Goal: Task Accomplishment & Management: Use online tool/utility

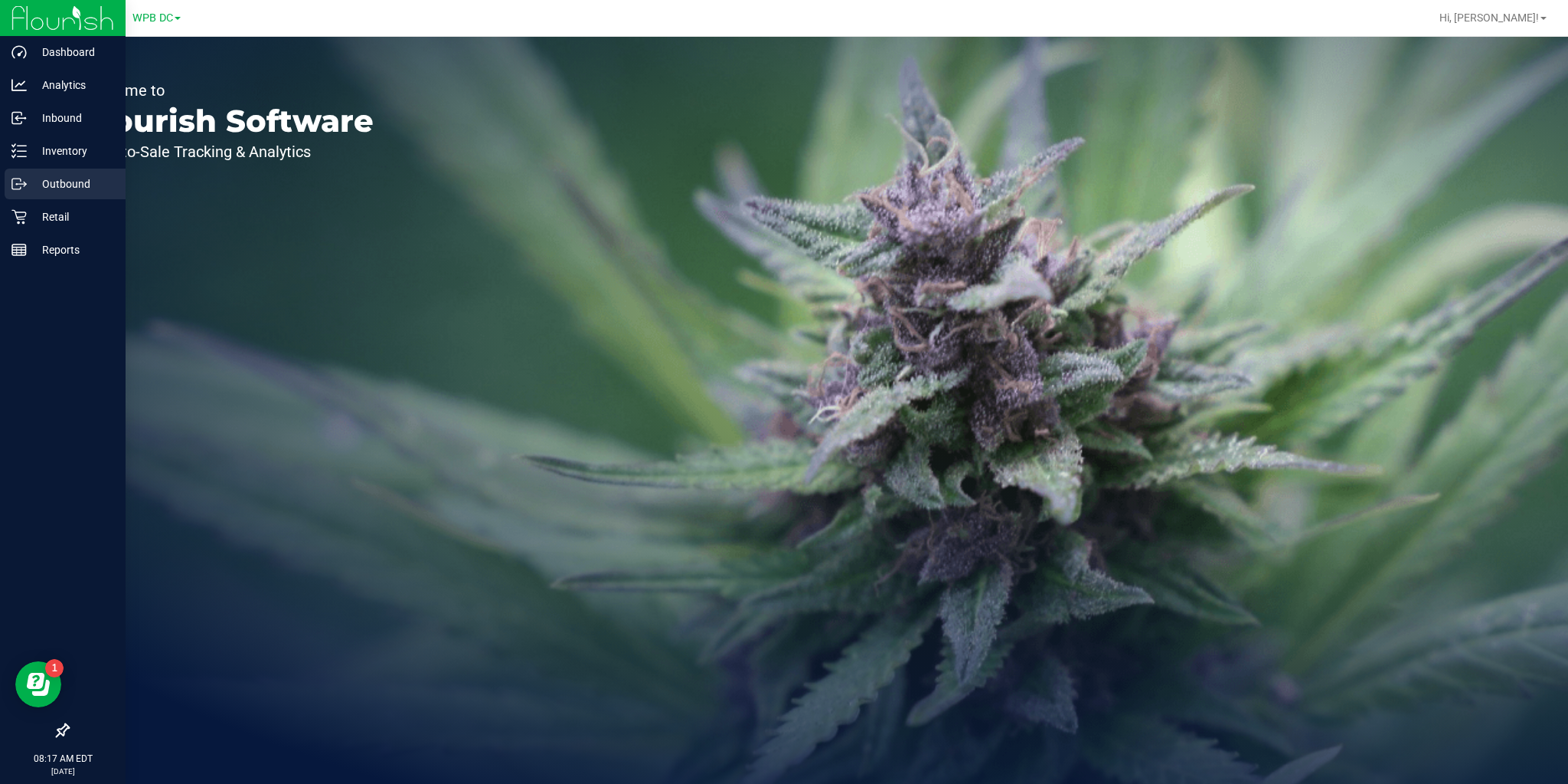
click at [37, 183] on p "Outbound" at bounding box center [72, 184] width 92 height 19
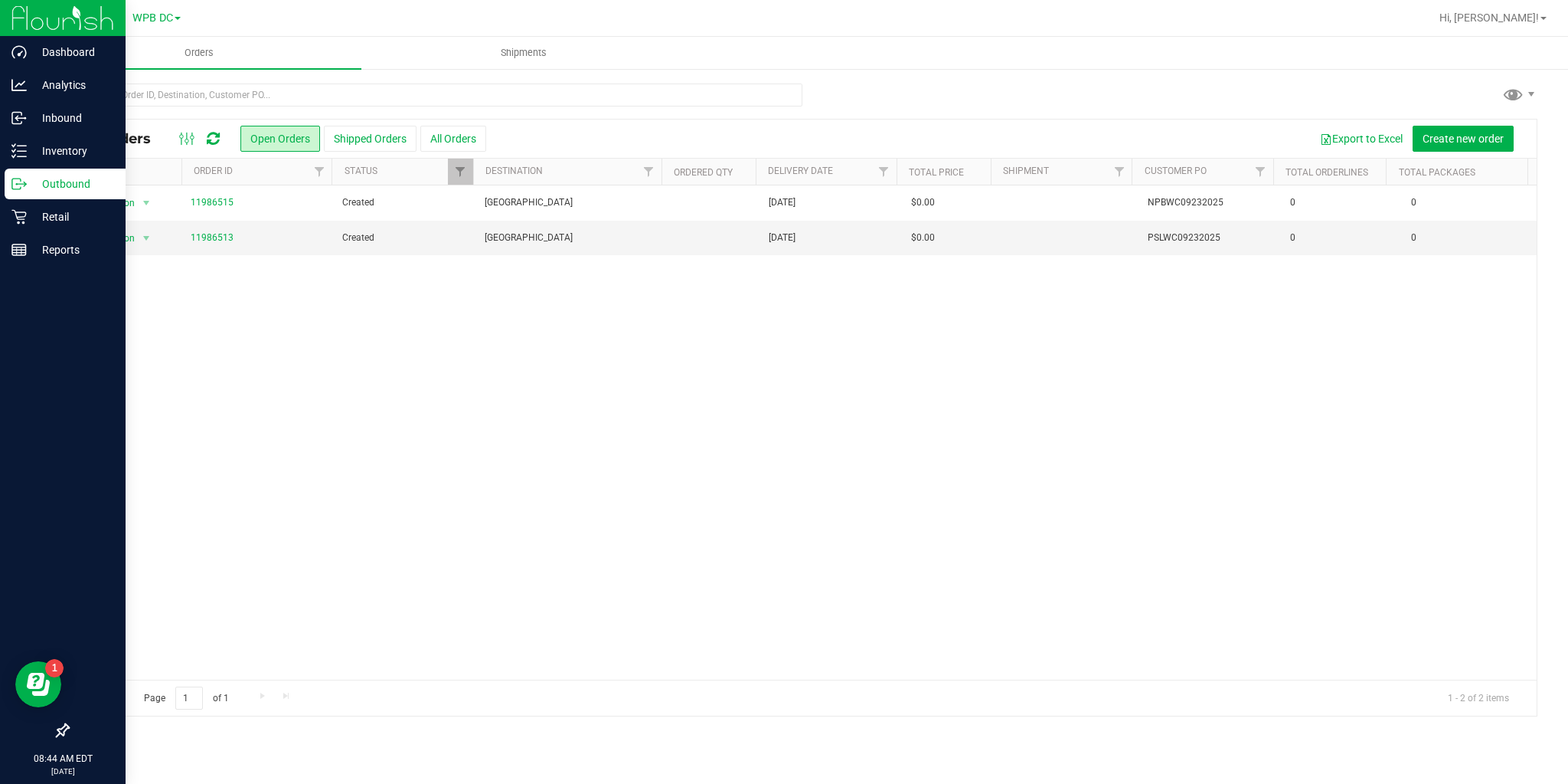
click at [217, 139] on icon at bounding box center [212, 139] width 13 height 15
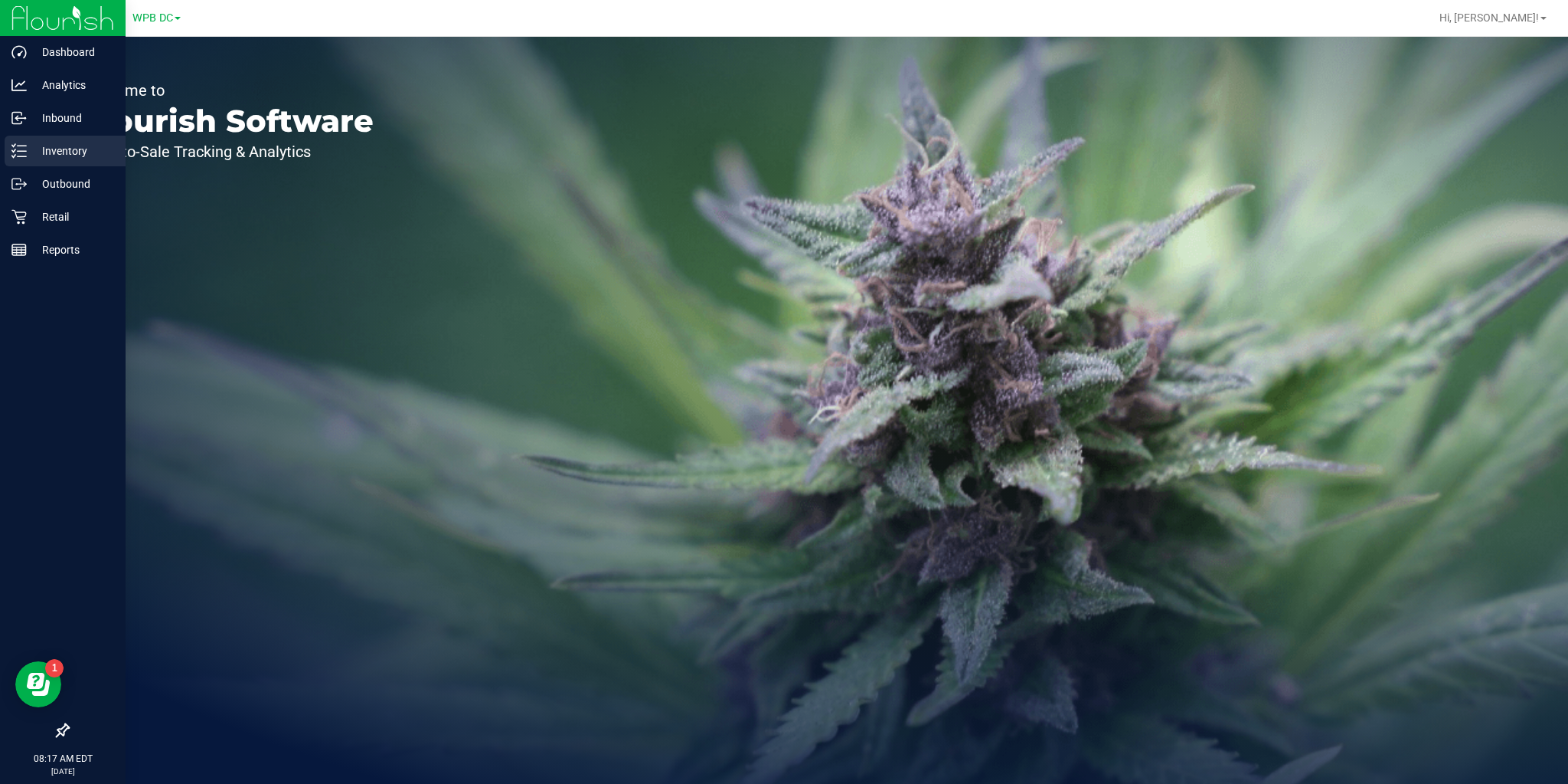
click at [13, 155] on icon at bounding box center [19, 151] width 15 height 15
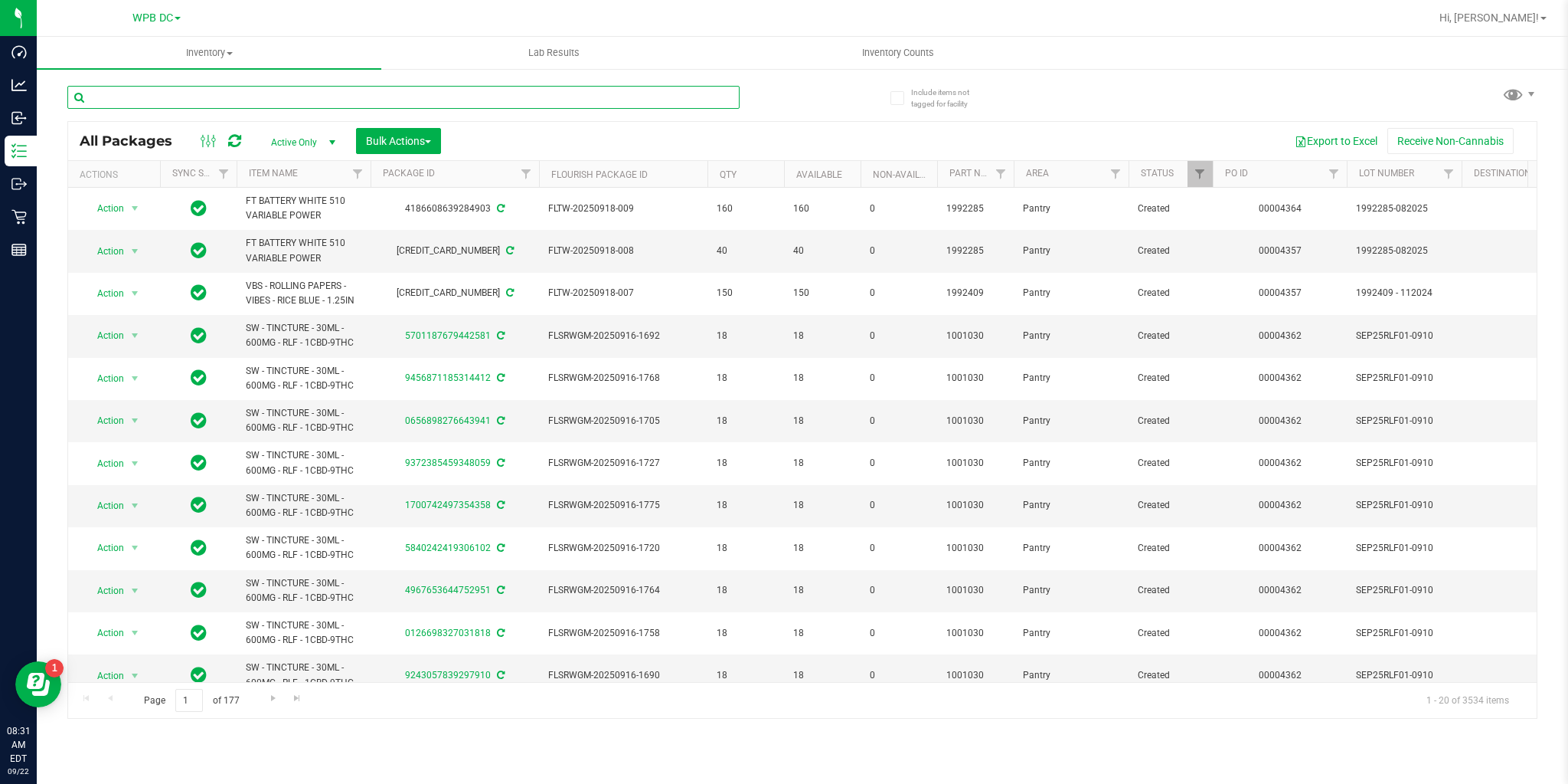
click at [243, 102] on input "text" at bounding box center [403, 97] width 673 height 23
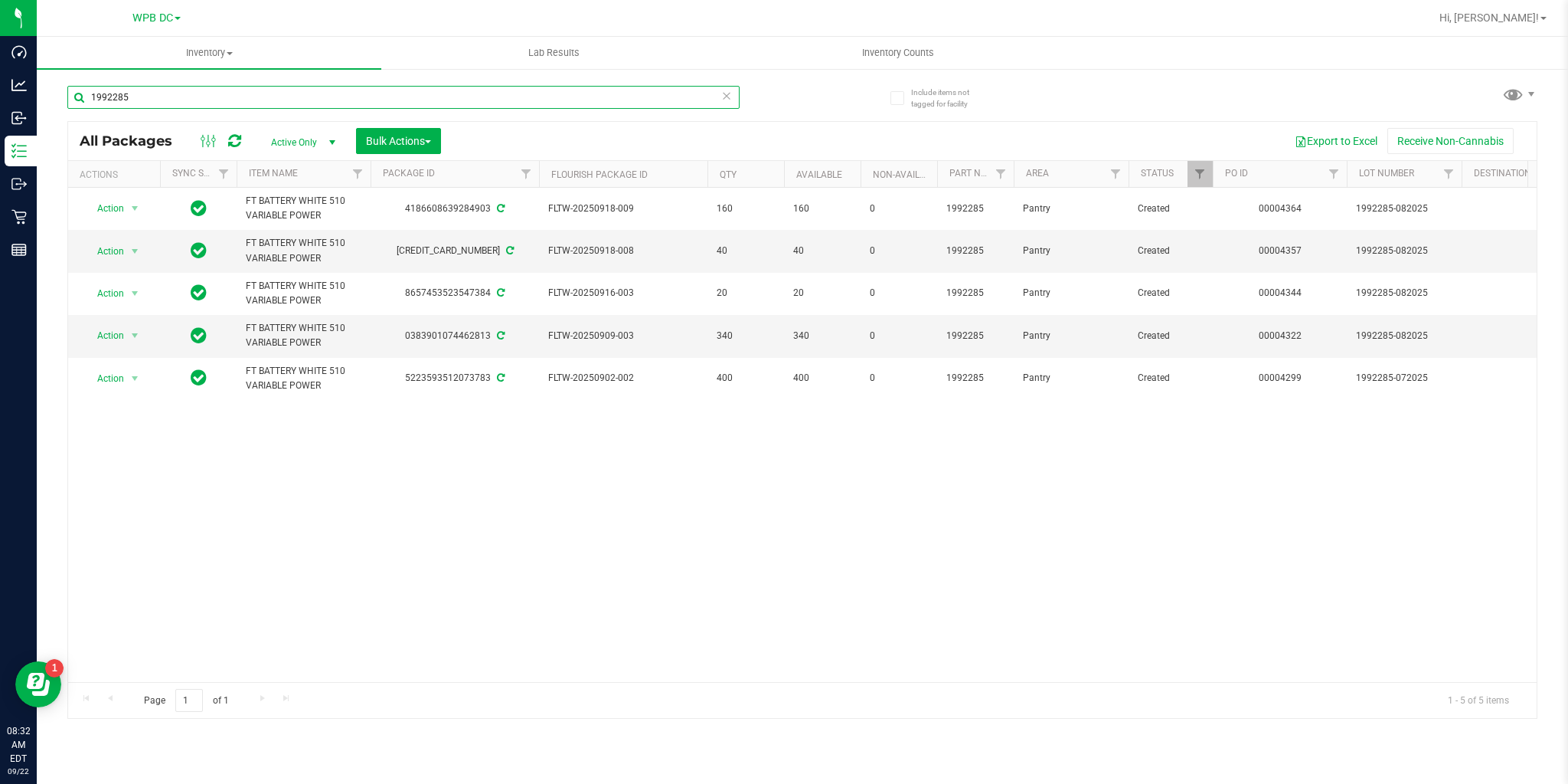
click at [375, 90] on input "1992285" at bounding box center [403, 97] width 673 height 23
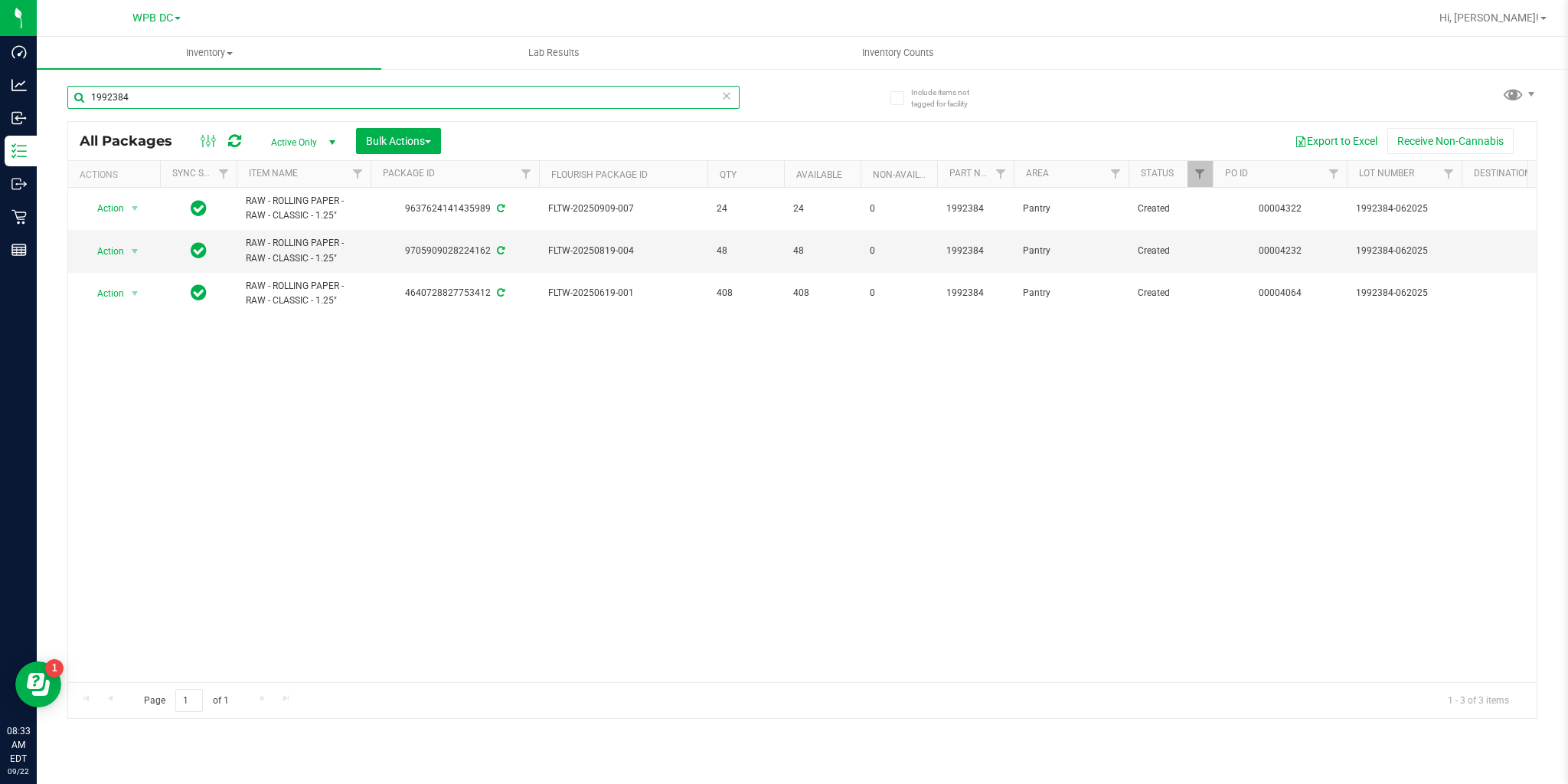
click at [188, 102] on input "1992384" at bounding box center [403, 97] width 673 height 23
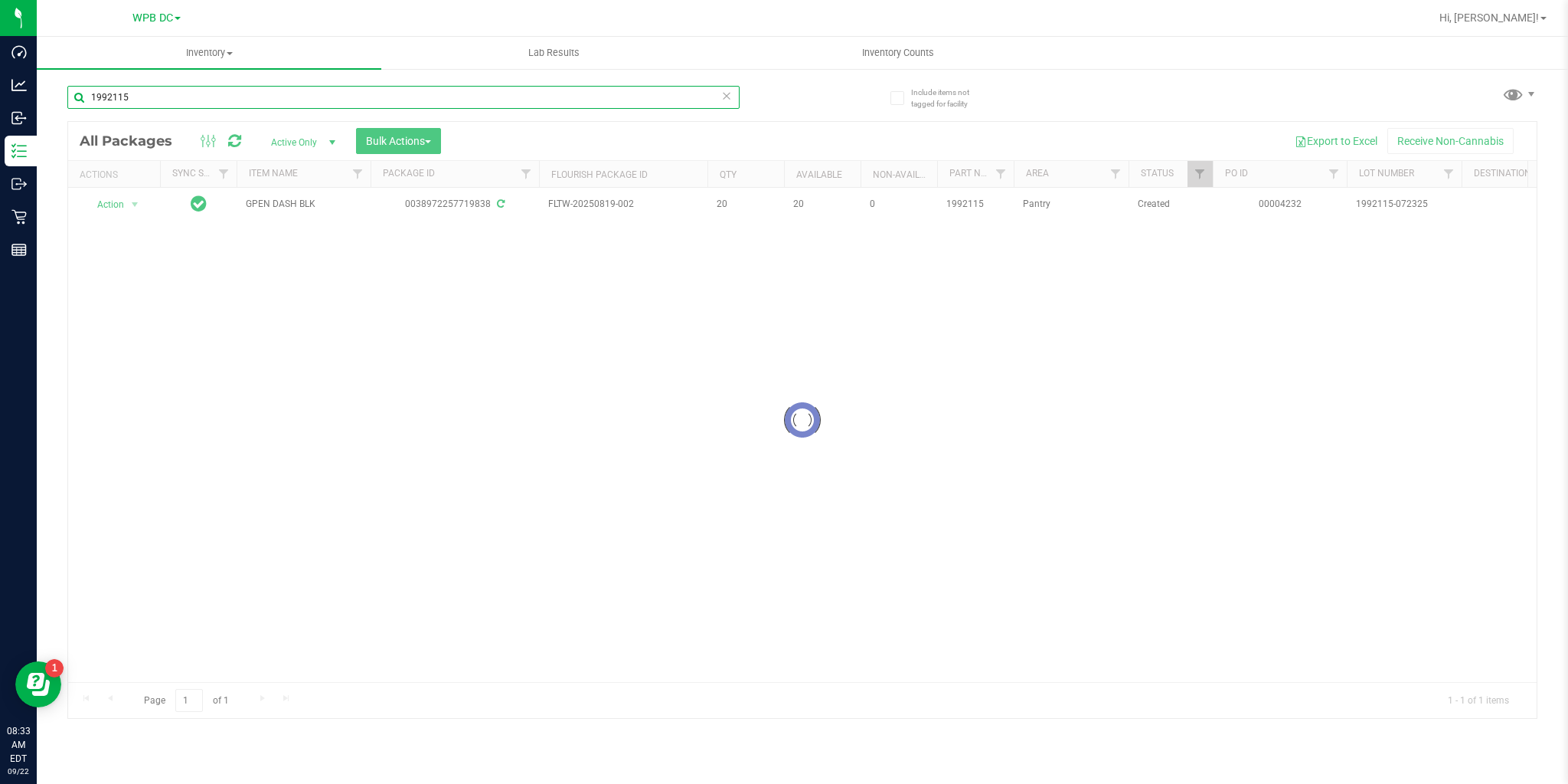
type input "1992115"
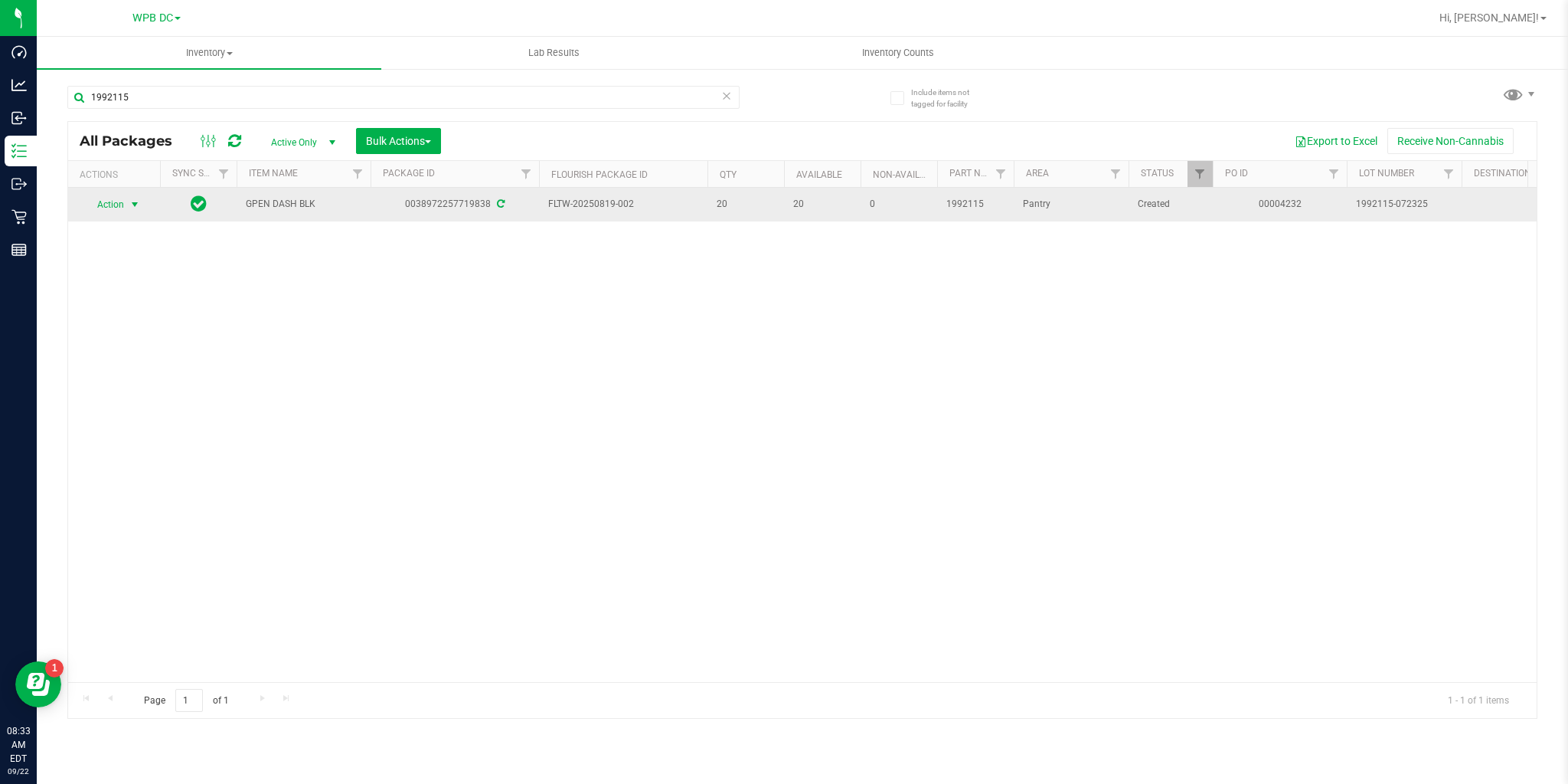
click at [117, 206] on span "Action" at bounding box center [104, 204] width 41 height 21
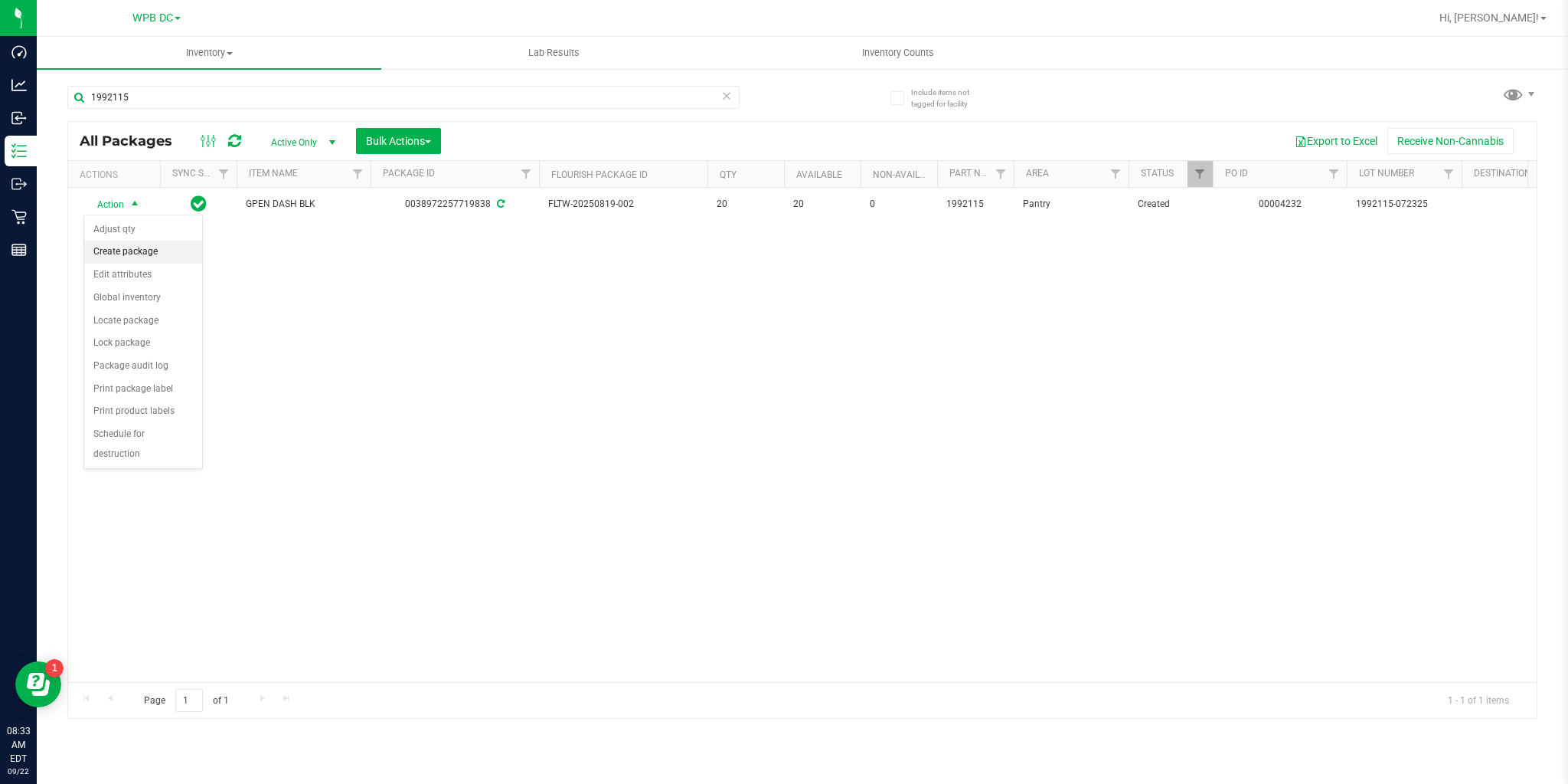
click at [108, 247] on li "Create package" at bounding box center [143, 252] width 118 height 23
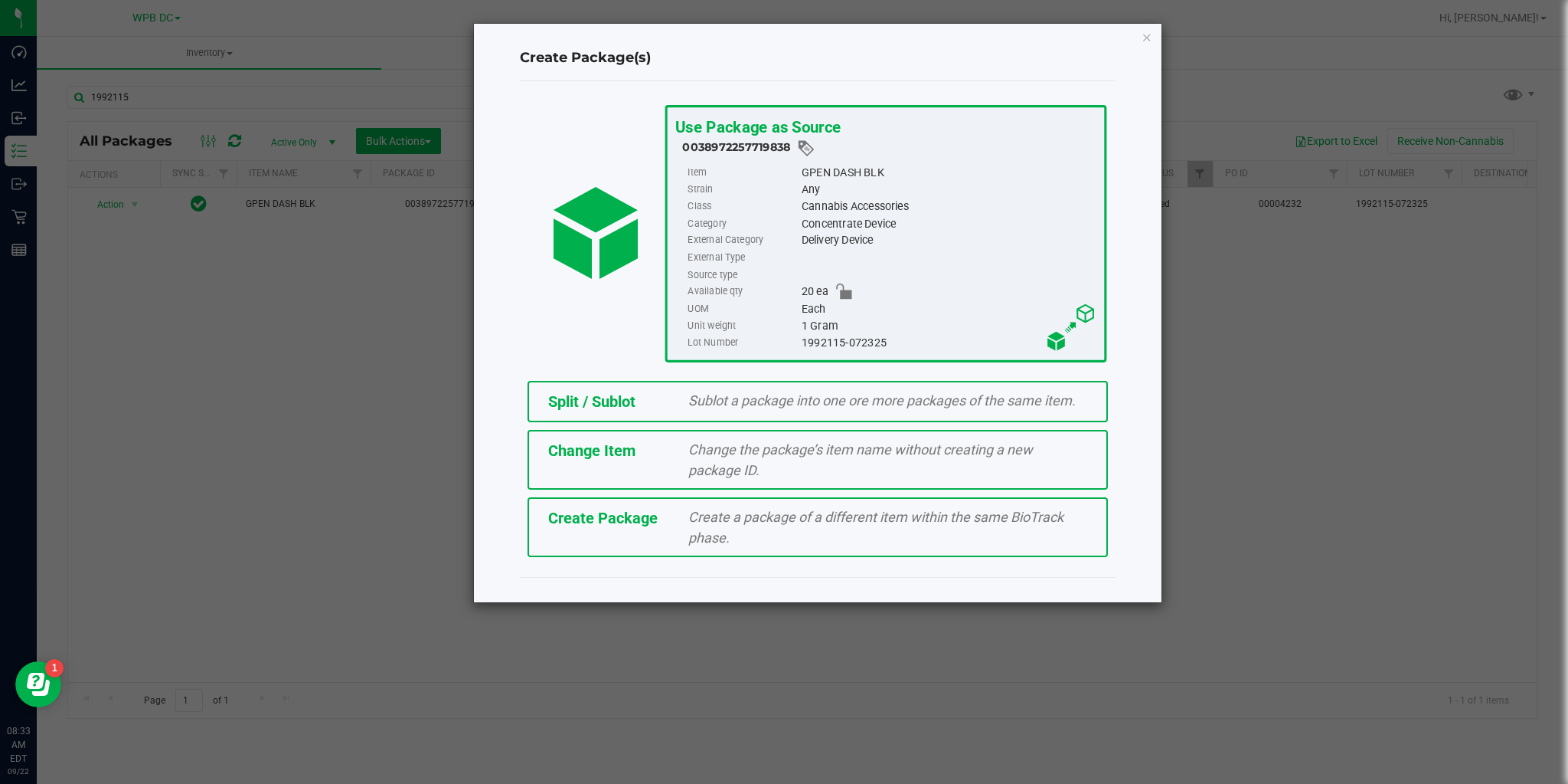
click at [597, 403] on span "Split / Sublot" at bounding box center [592, 402] width 87 height 19
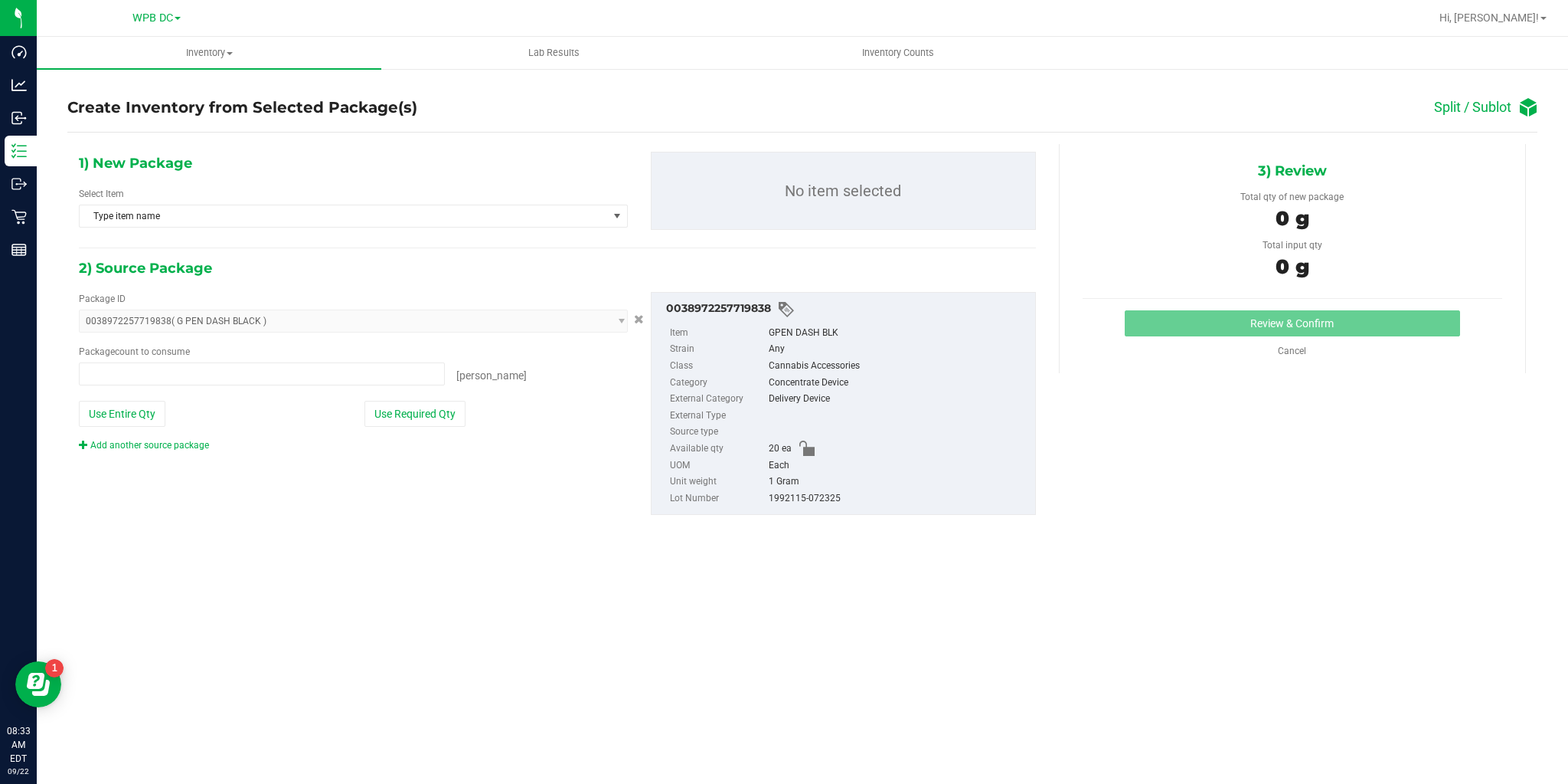
type input "0 ea"
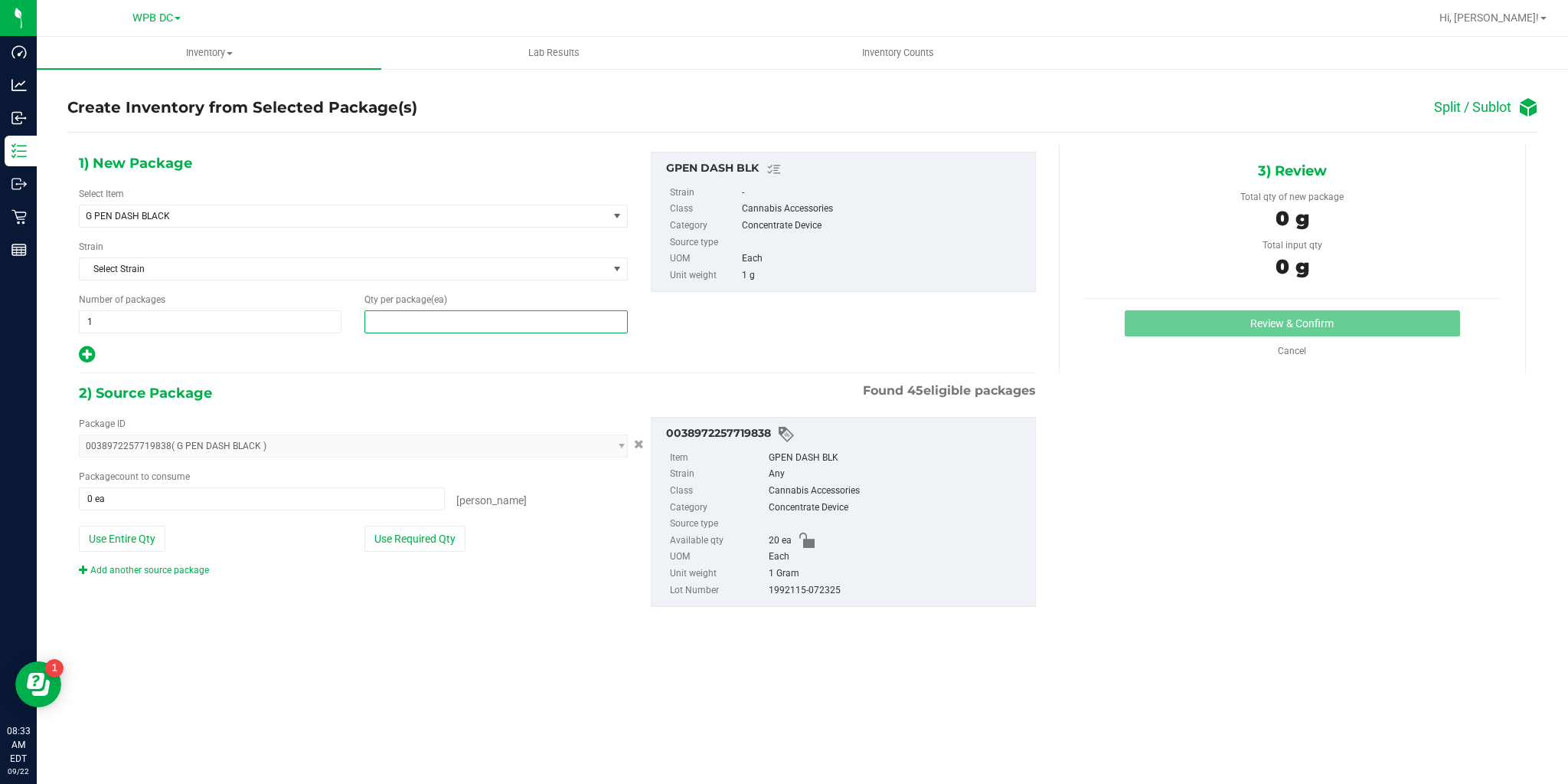
click at [386, 316] on span at bounding box center [496, 322] width 263 height 23
click at [386, 316] on input "text" at bounding box center [495, 322] width 261 height 21
type input "2"
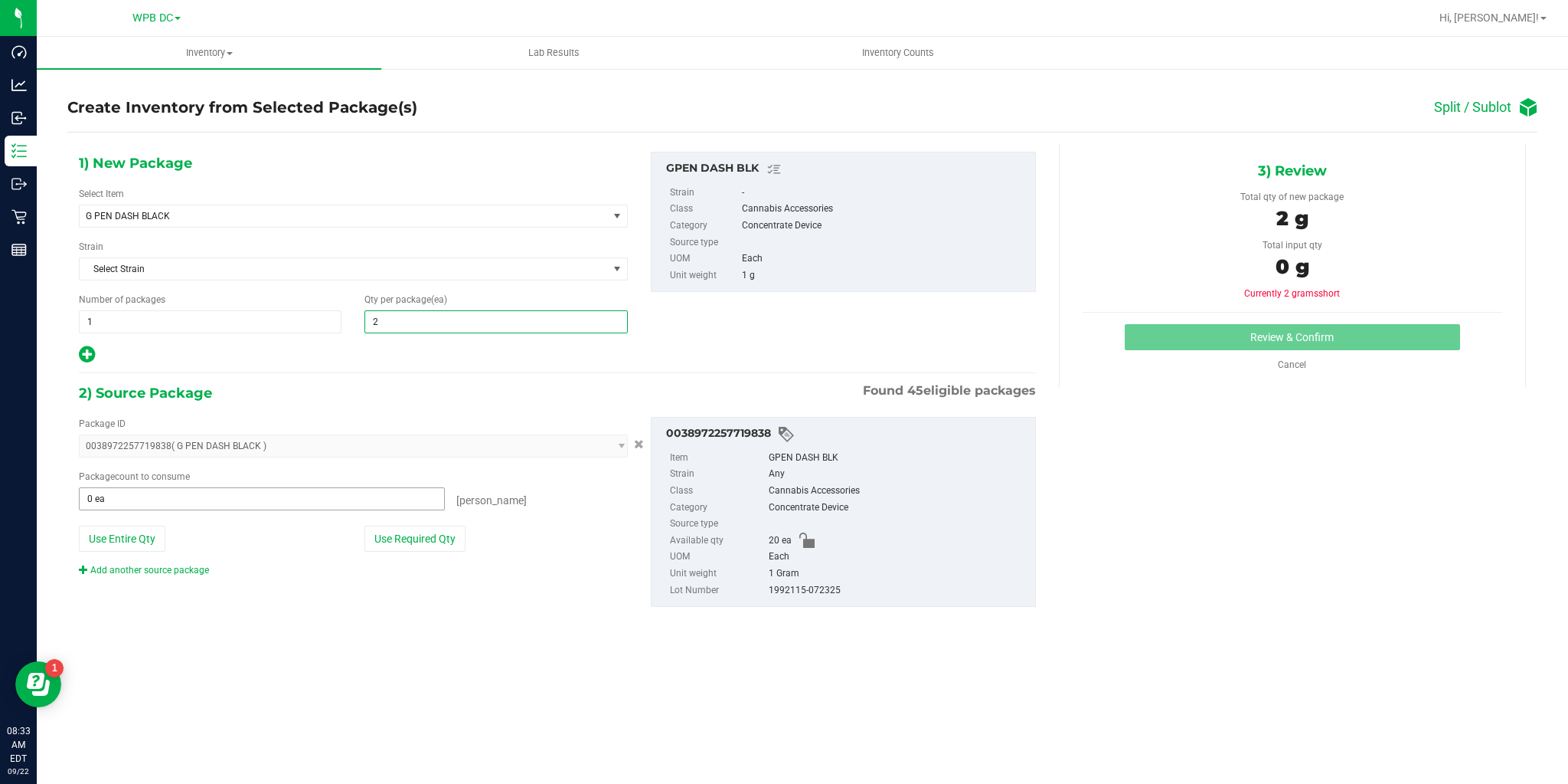
type input "2"
click at [214, 500] on span at bounding box center [262, 498] width 366 height 23
type input "2"
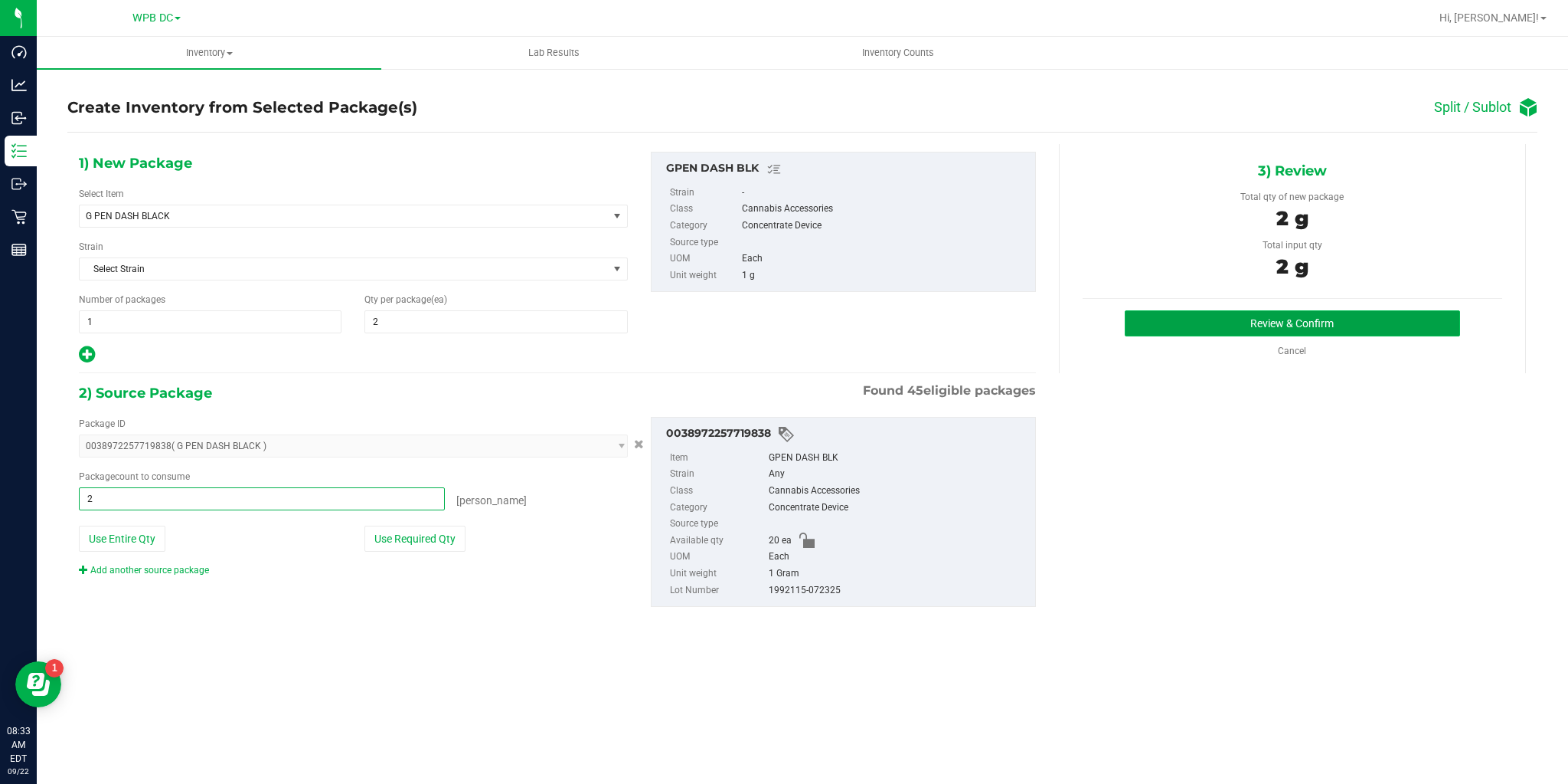
type input "2 ea"
click at [1234, 334] on button "Review & Confirm" at bounding box center [1292, 323] width 335 height 26
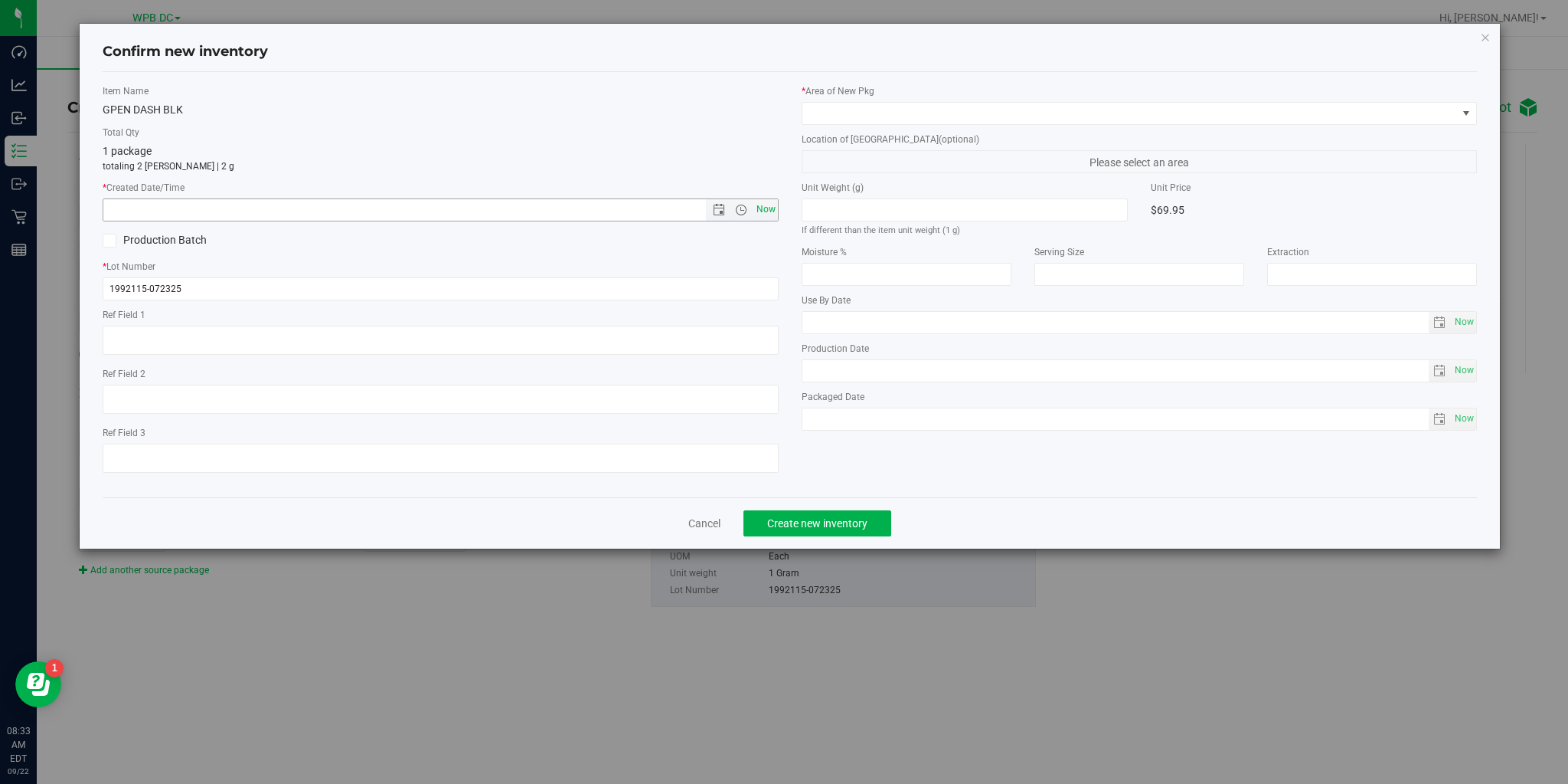
click at [769, 208] on span "Now" at bounding box center [766, 210] width 26 height 22
type input "9/22/2025 8:33 AM"
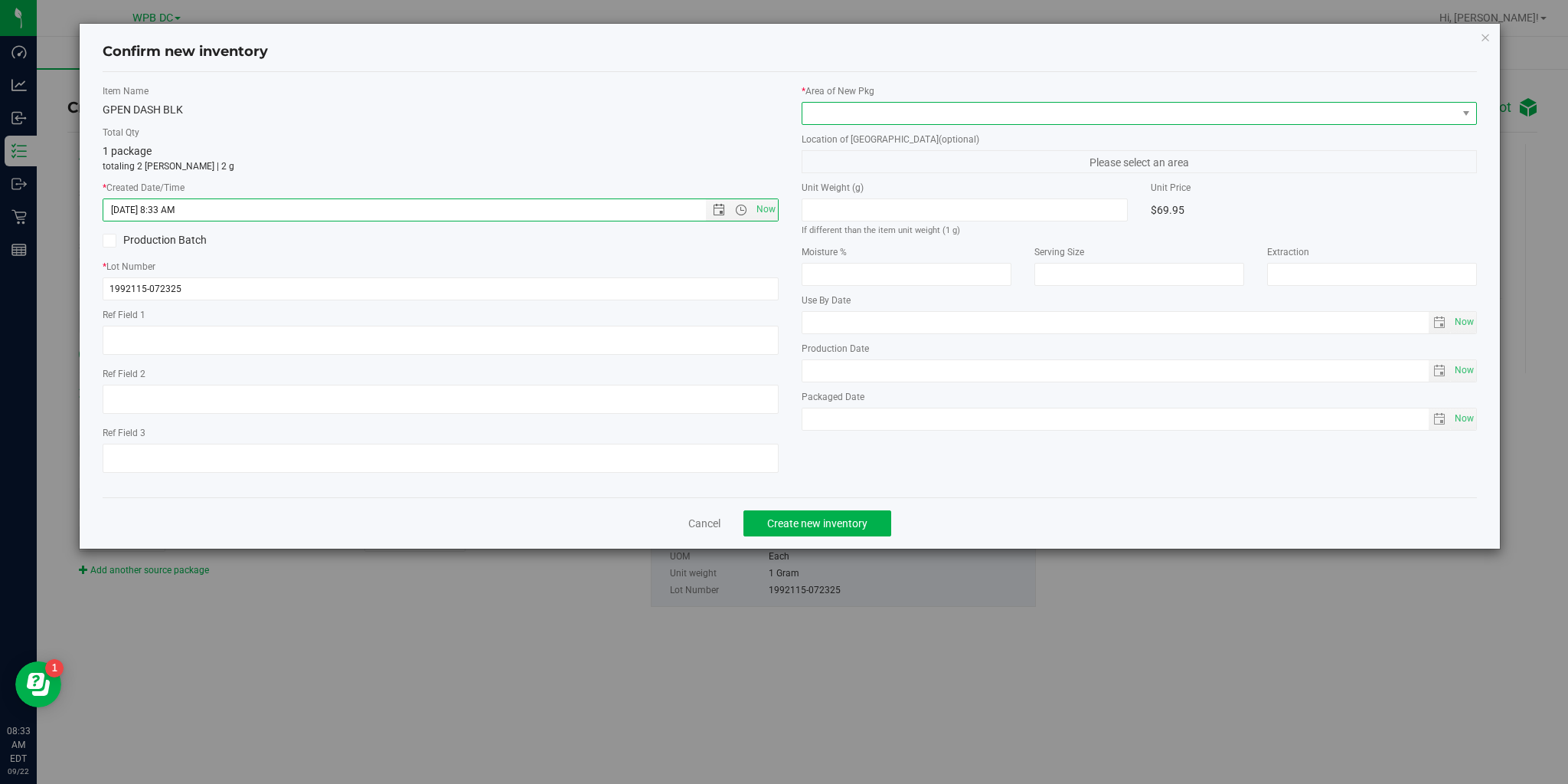
click at [865, 114] on span at bounding box center [1130, 113] width 655 height 21
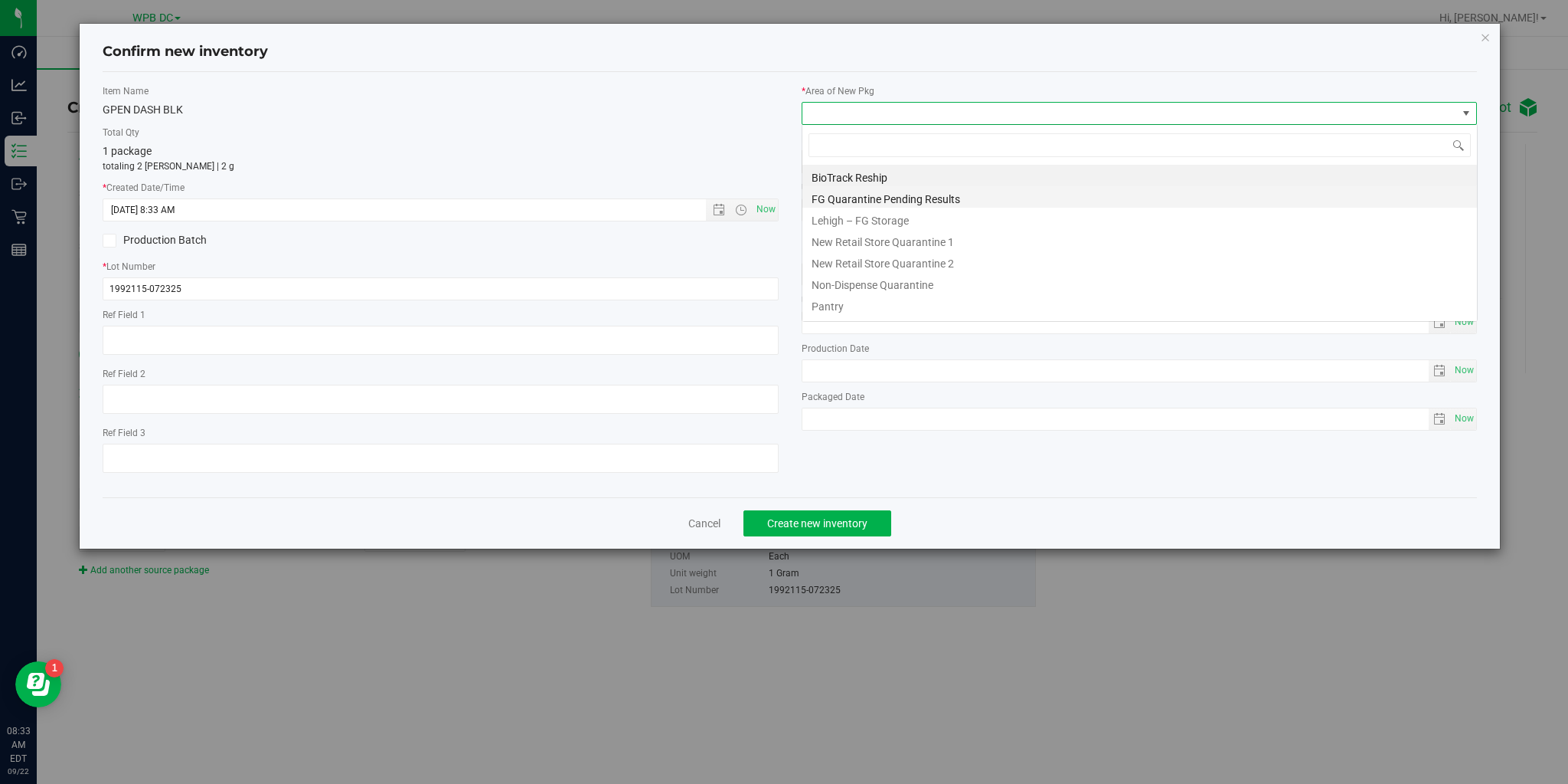
scroll to position [22, 675]
click at [853, 294] on li "Pantry" at bounding box center [1139, 304] width 674 height 21
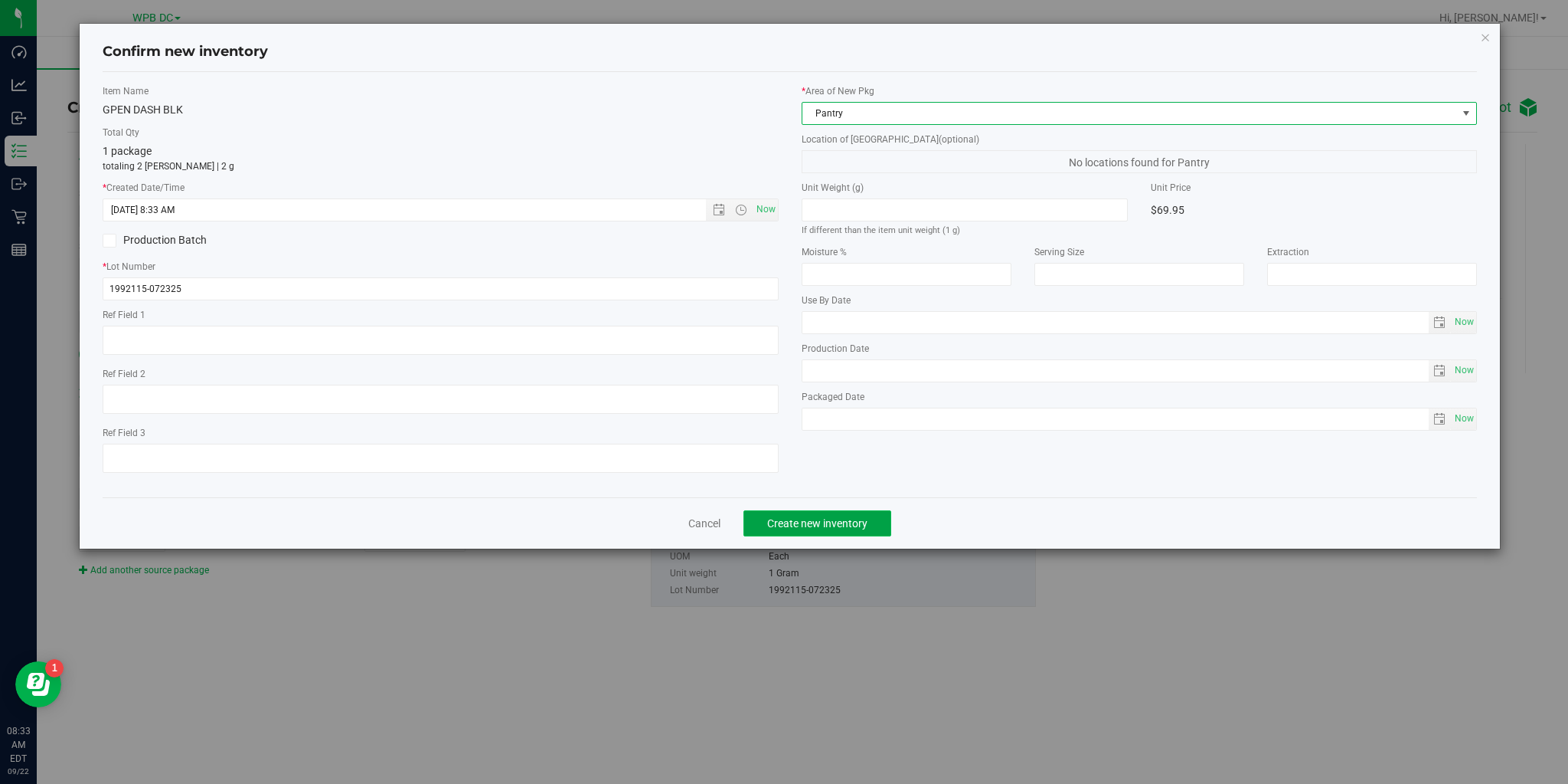
click at [830, 520] on span "Create new inventory" at bounding box center [818, 523] width 101 height 12
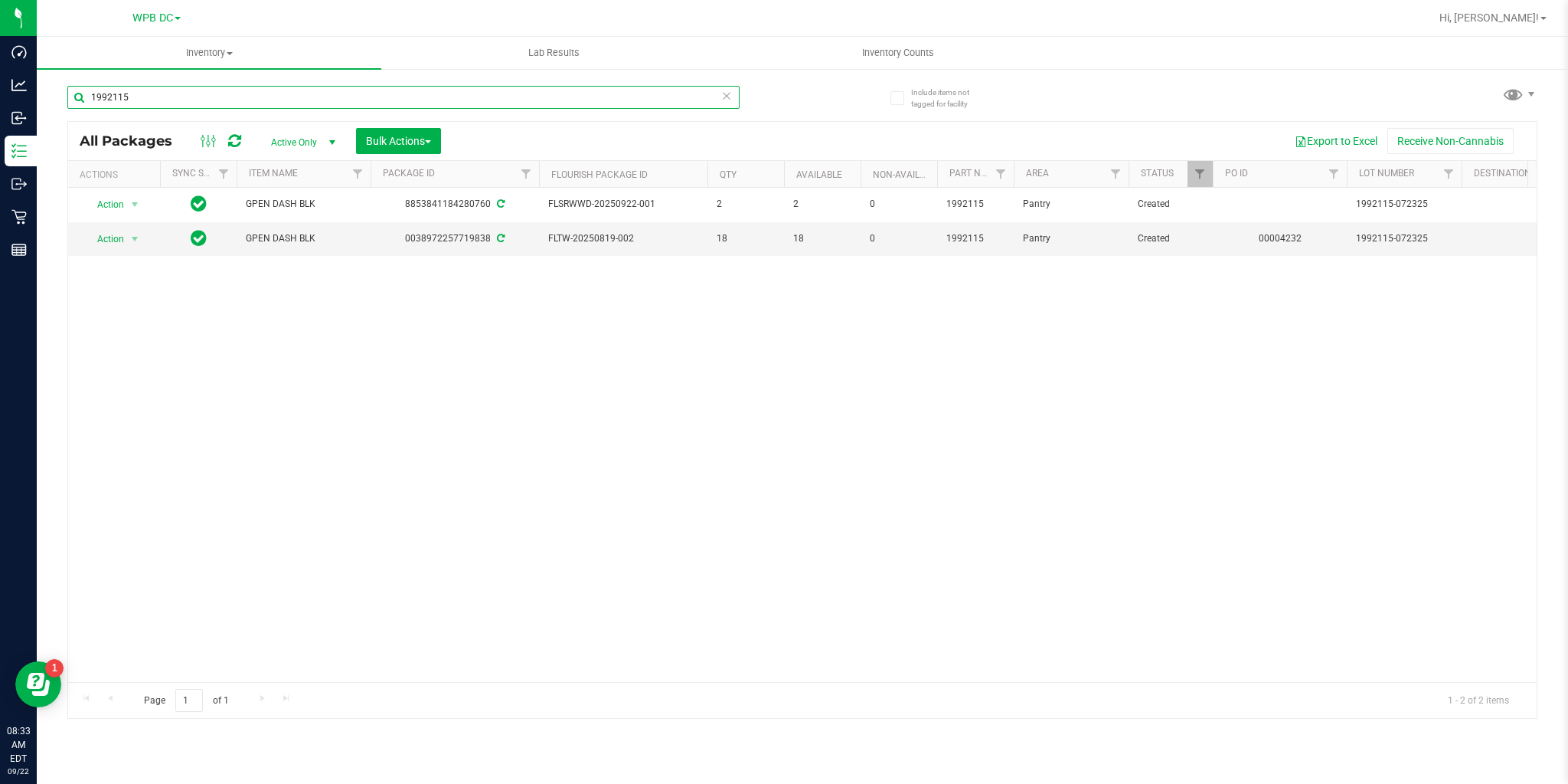
click at [222, 96] on input "1992115" at bounding box center [403, 97] width 673 height 23
click at [221, 96] on input "1992115" at bounding box center [403, 97] width 673 height 23
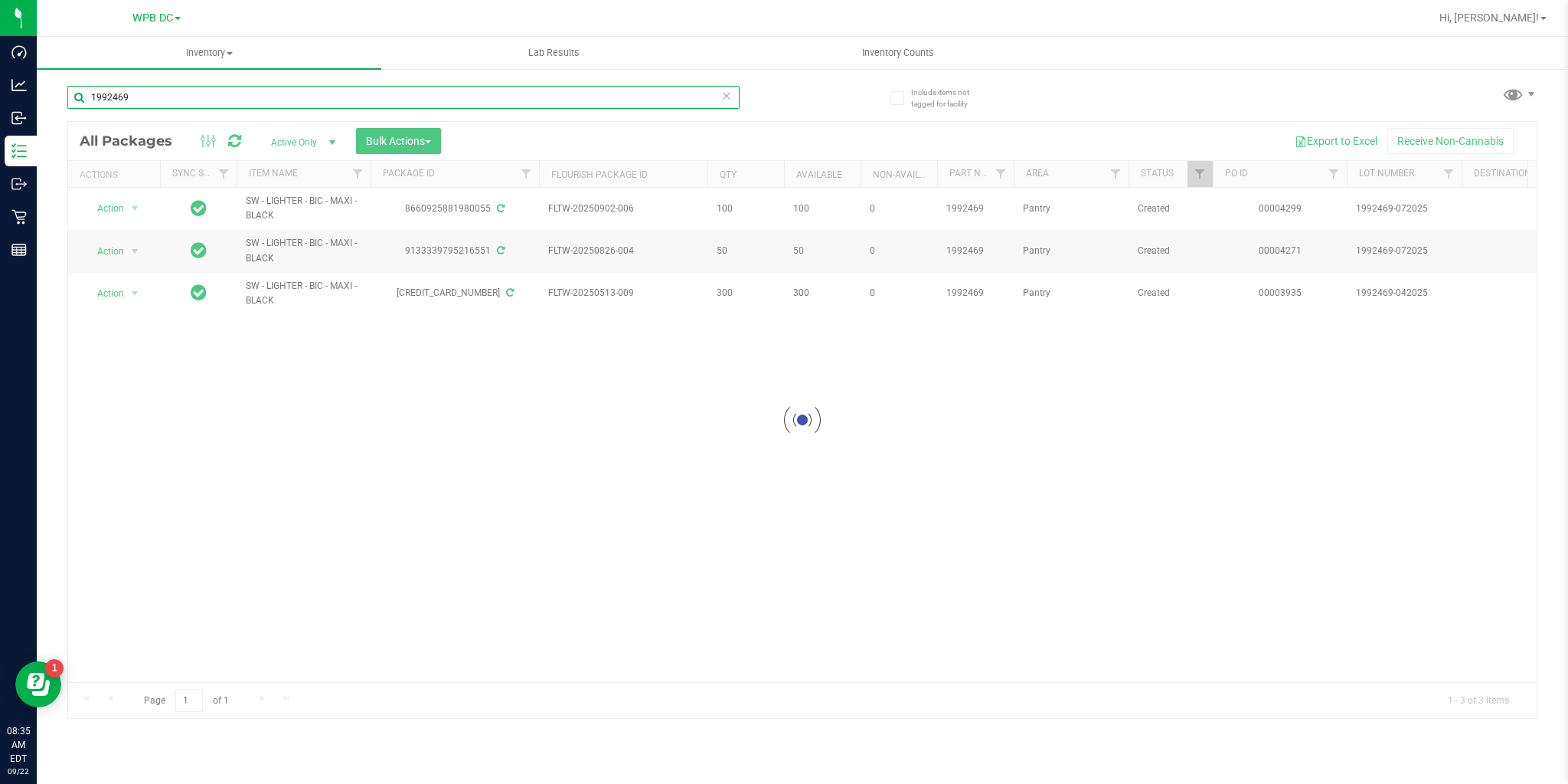
type input "1992469"
drag, startPoint x: 131, startPoint y: 93, endPoint x: 58, endPoint y: 82, distance: 73.8
click at [58, 82] on div "Include items not tagged for facility 1992469 All Packages Active Only Active O…" at bounding box center [802, 301] width 1531 height 467
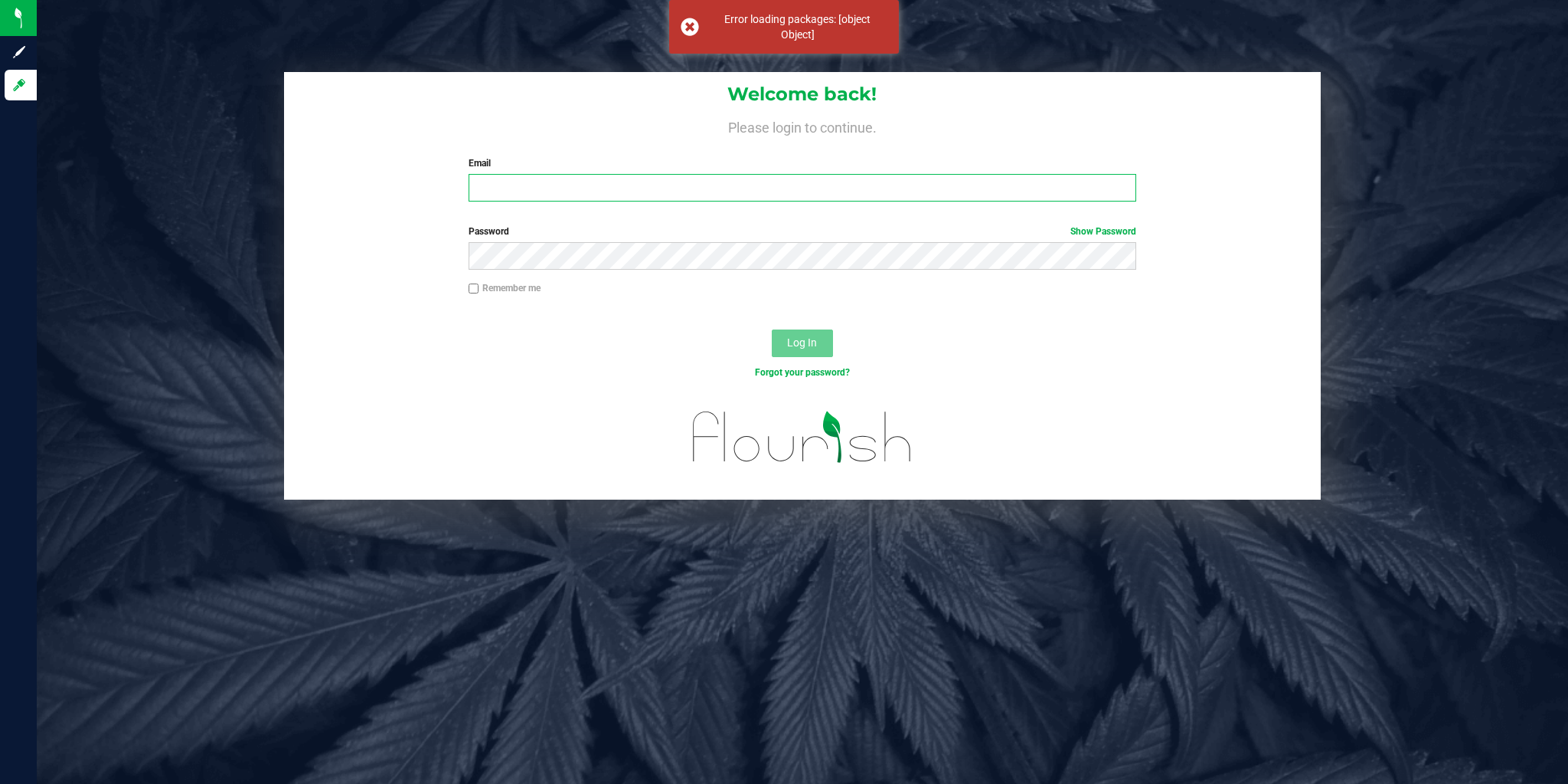
type input "wgaffney@liveparallel.com"
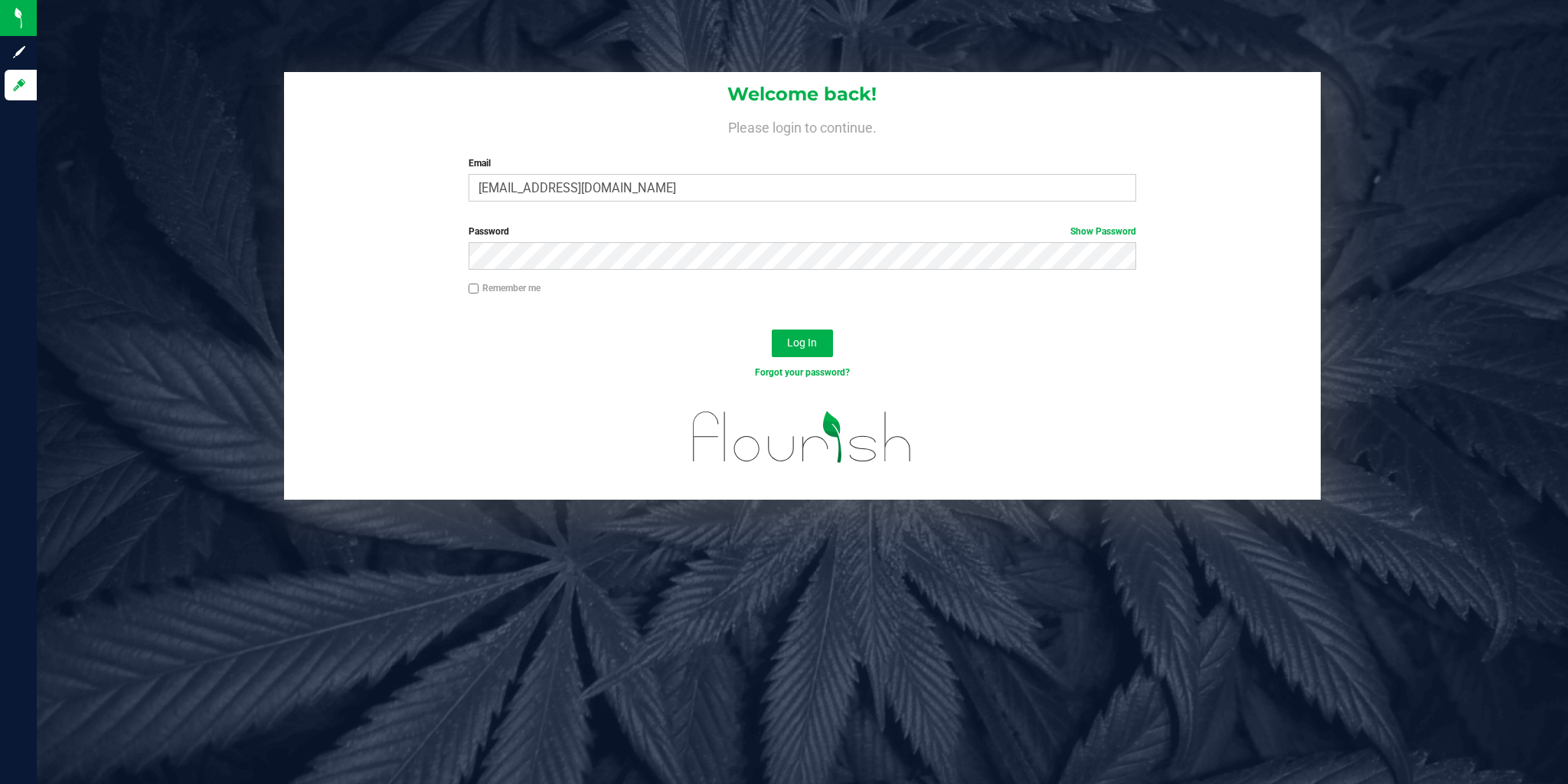
click at [568, 238] on div "Password Show Password" at bounding box center [802, 247] width 691 height 45
click at [778, 343] on button "Log In" at bounding box center [802, 343] width 61 height 27
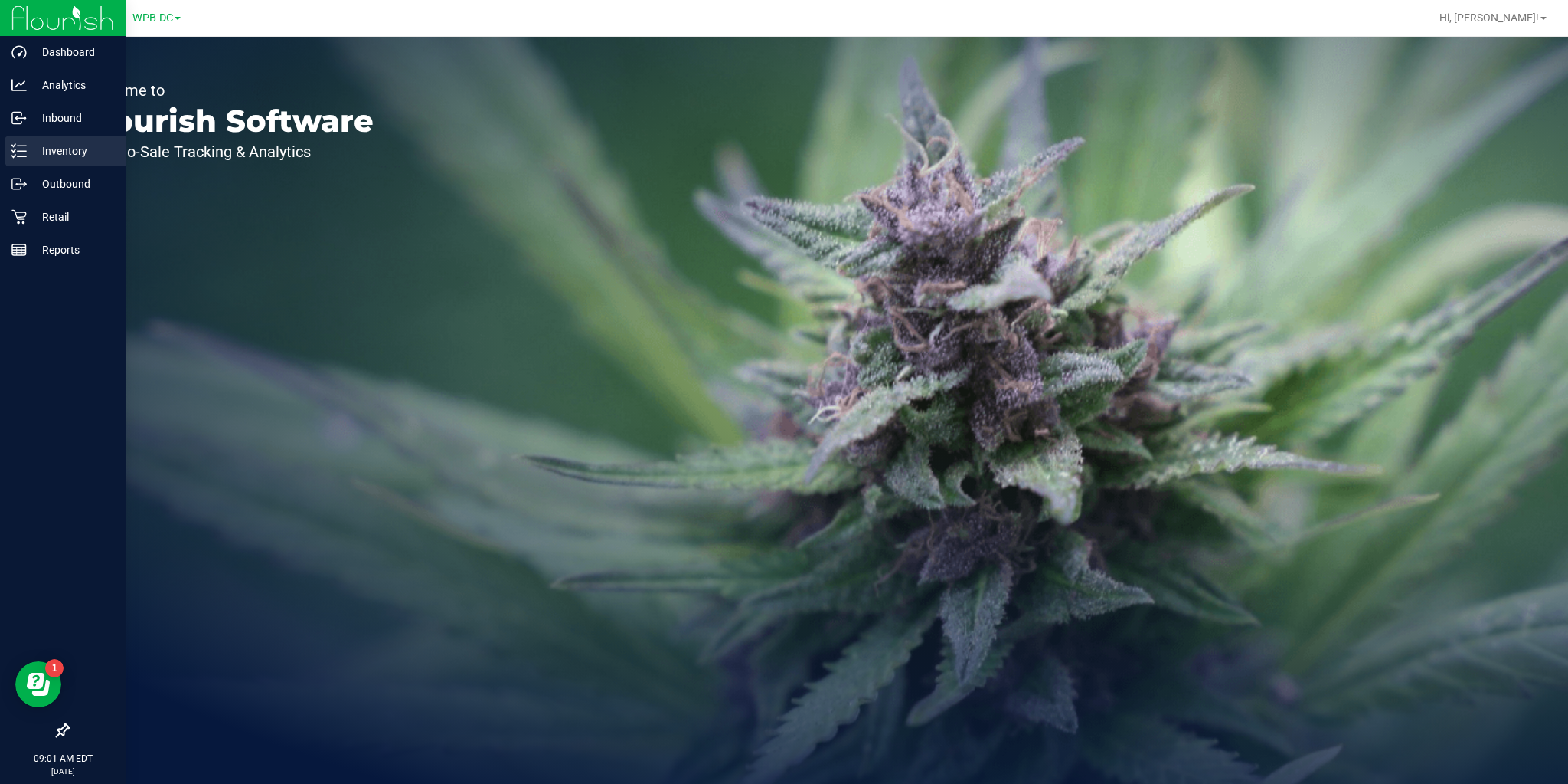
click at [23, 140] on div "Inventory" at bounding box center [65, 151] width 121 height 31
